Goal: Information Seeking & Learning: Find specific fact

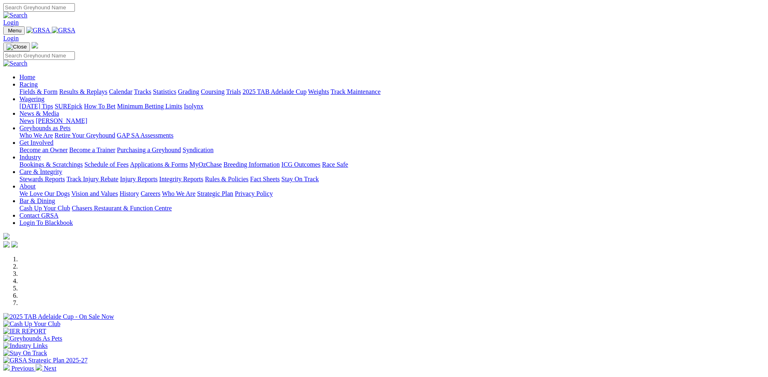
click at [203, 176] on link "Integrity Reports" at bounding box center [181, 179] width 44 height 7
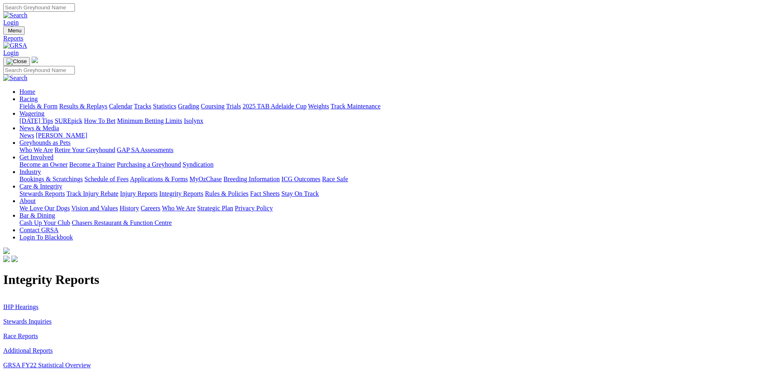
click at [52, 318] on link "Stewards Inquiries" at bounding box center [27, 321] width 49 height 7
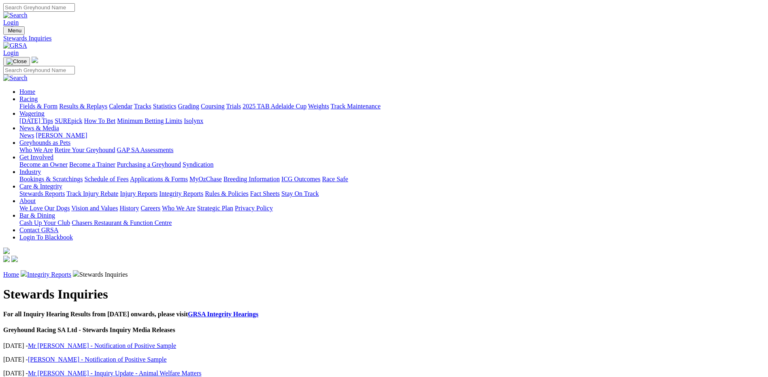
click at [71, 271] on link "Integrity Reports" at bounding box center [49, 274] width 44 height 7
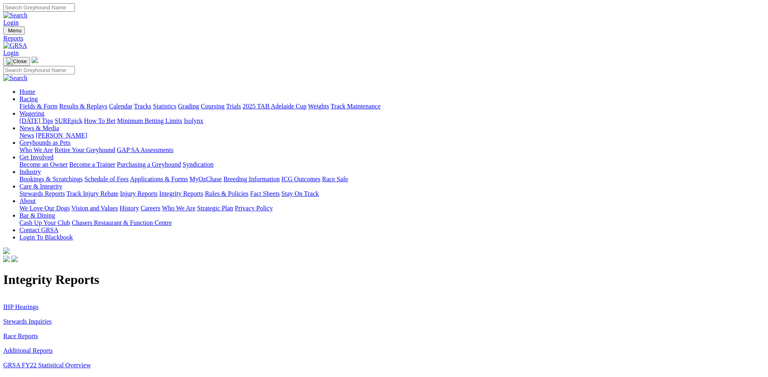
click at [38, 304] on link "IHP Hearings" at bounding box center [20, 307] width 35 height 7
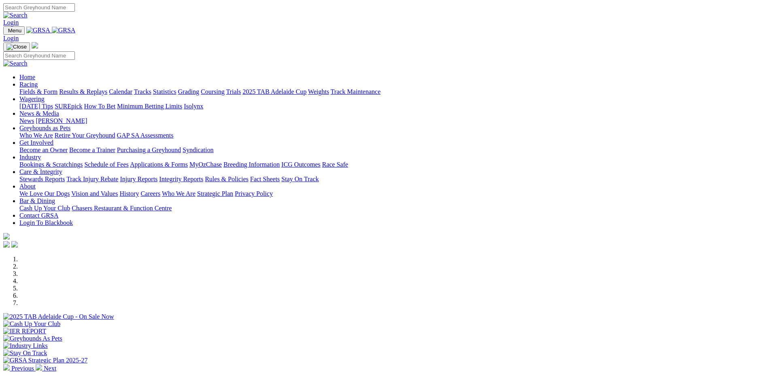
click at [203, 176] on link "Integrity Reports" at bounding box center [181, 179] width 44 height 7
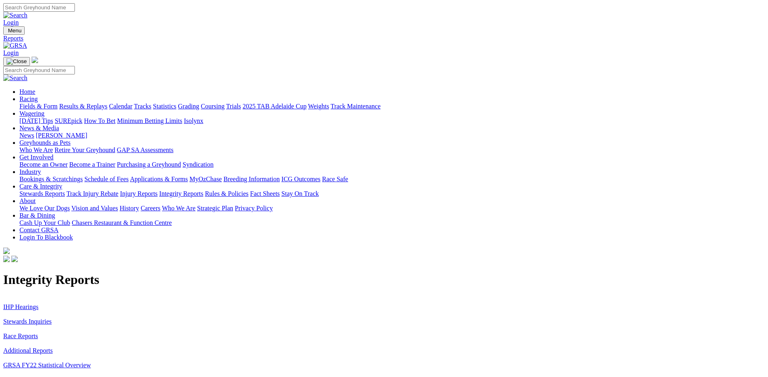
click at [52, 318] on link "Stewards Inquiries" at bounding box center [27, 321] width 49 height 7
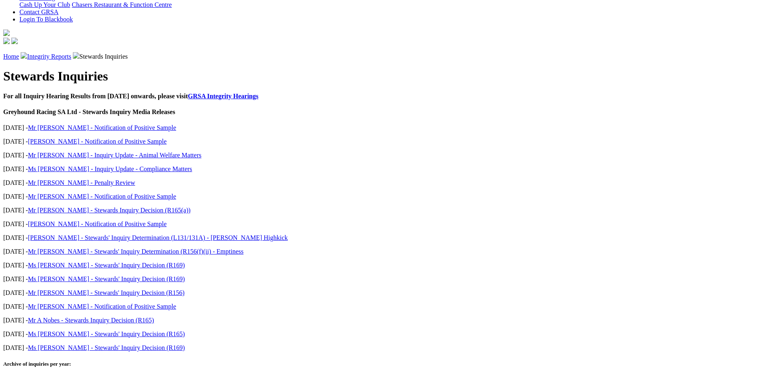
scroll to position [238, 0]
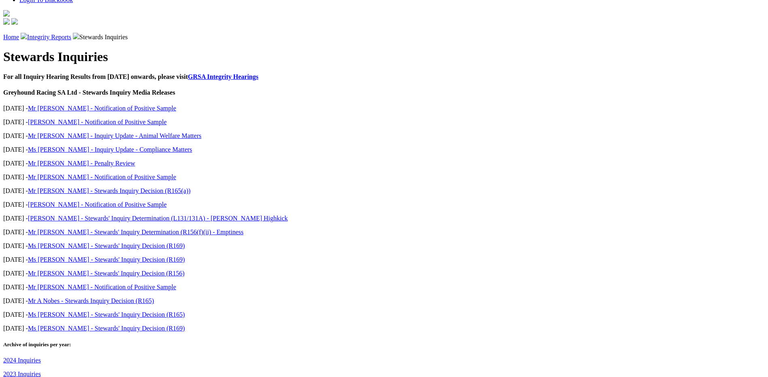
click at [41, 357] on link "2024 Inquiries" at bounding box center [22, 360] width 38 height 7
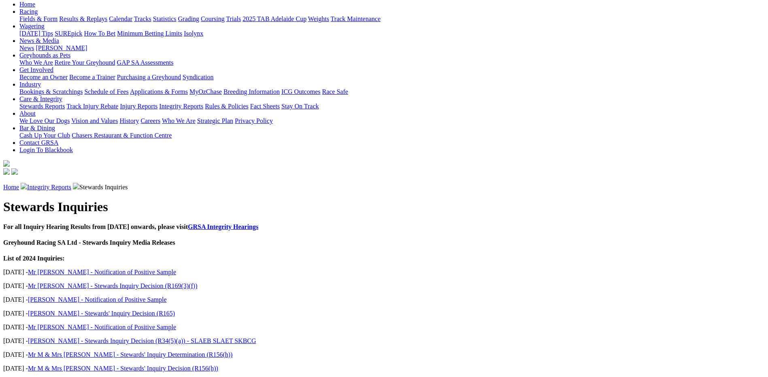
scroll to position [91, 0]
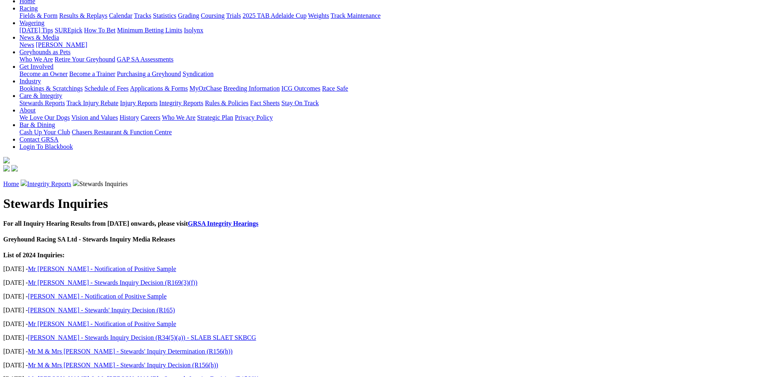
click at [245, 334] on link "[PERSON_NAME] - Stewards Inquiry Decision (R34(5)(a)) - SLAEB SLAET SKBCG" at bounding box center [142, 337] width 228 height 7
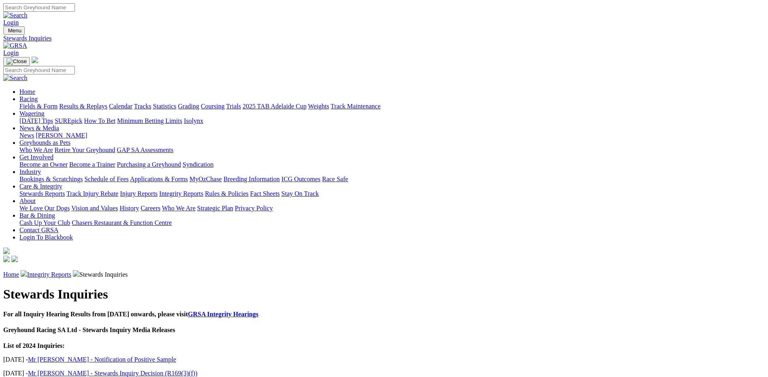
click at [71, 271] on link "Integrity Reports" at bounding box center [49, 274] width 44 height 7
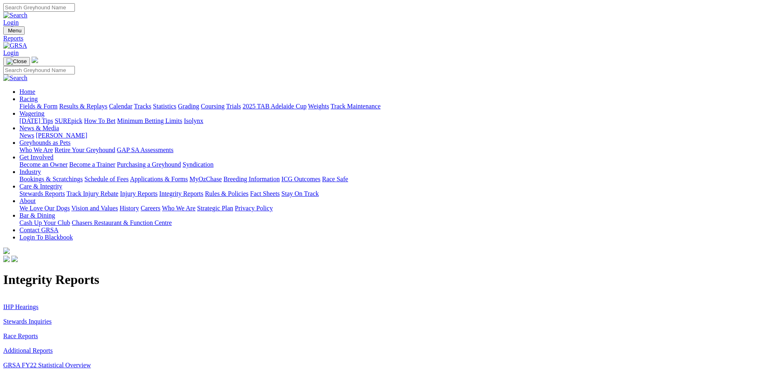
click at [38, 304] on link "IHP Hearings" at bounding box center [20, 307] width 35 height 7
